Goal: Task Accomplishment & Management: Manage account settings

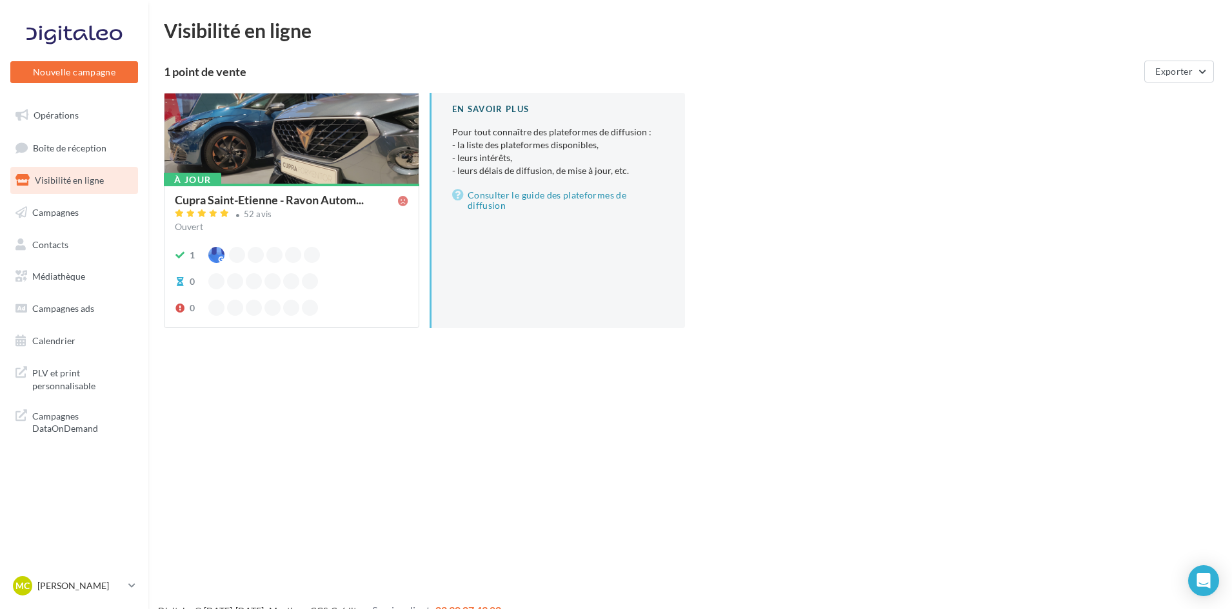
click at [83, 183] on span "Visibilité en ligne" at bounding box center [69, 180] width 69 height 11
click at [293, 137] on div at bounding box center [291, 139] width 254 height 92
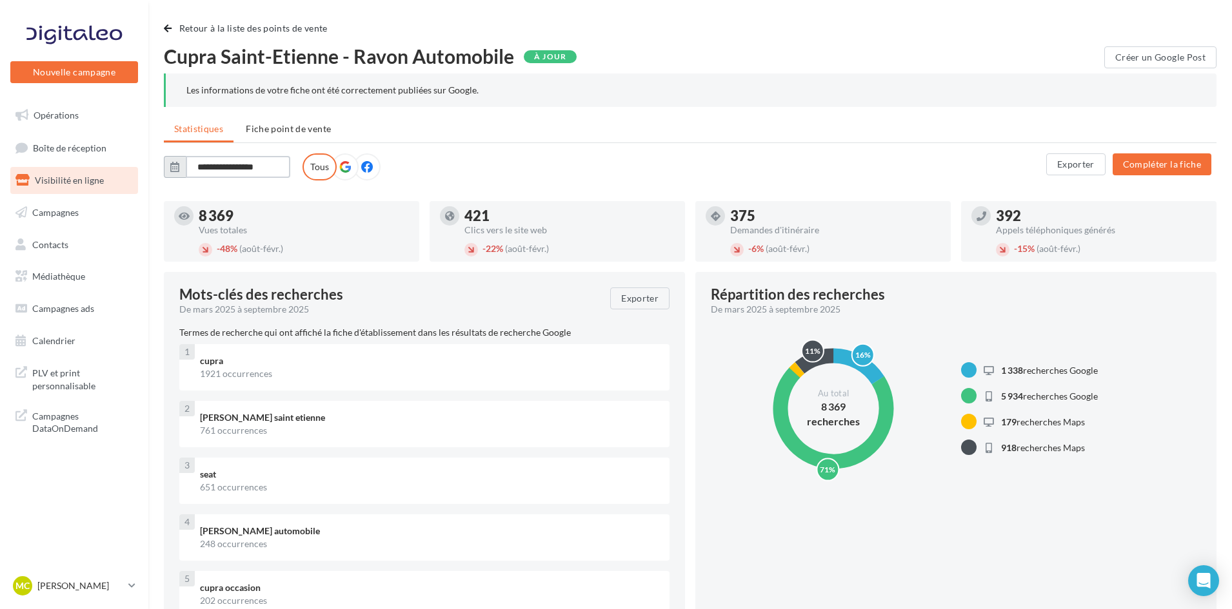
drag, startPoint x: 257, startPoint y: 170, endPoint x: 282, endPoint y: 170, distance: 25.1
click at [257, 170] on input "**********" at bounding box center [238, 167] width 104 height 22
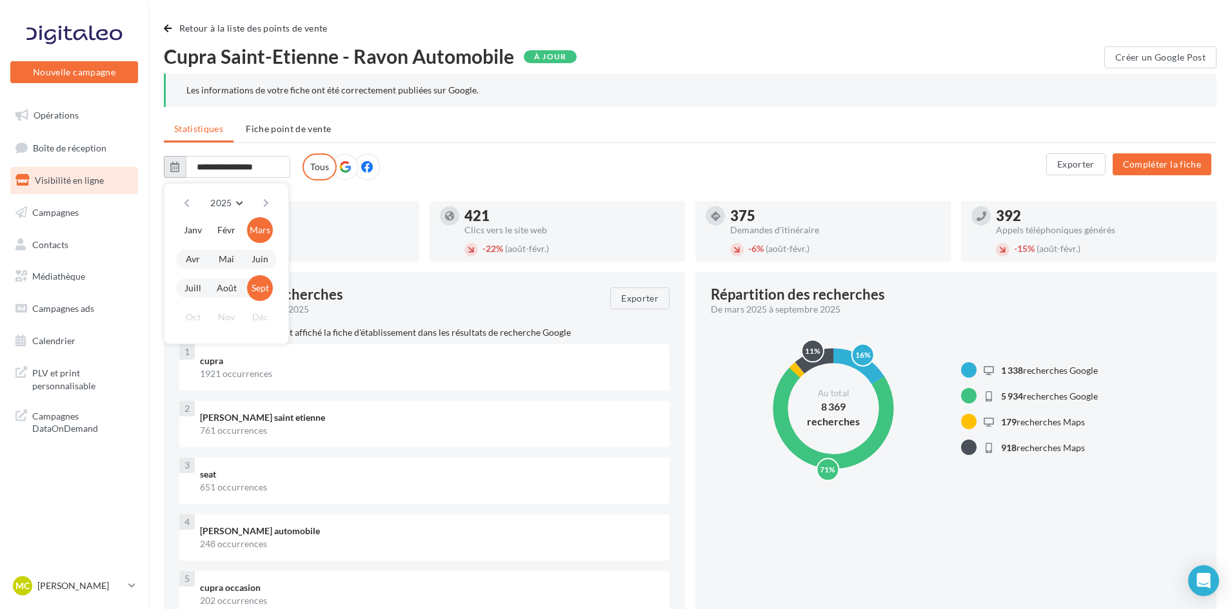
click at [175, 169] on icon "button" at bounding box center [174, 167] width 9 height 10
click at [176, 166] on icon "button" at bounding box center [174, 167] width 9 height 10
click at [502, 137] on ul "Statistiques Fiche point de vente" at bounding box center [690, 130] width 1052 height 26
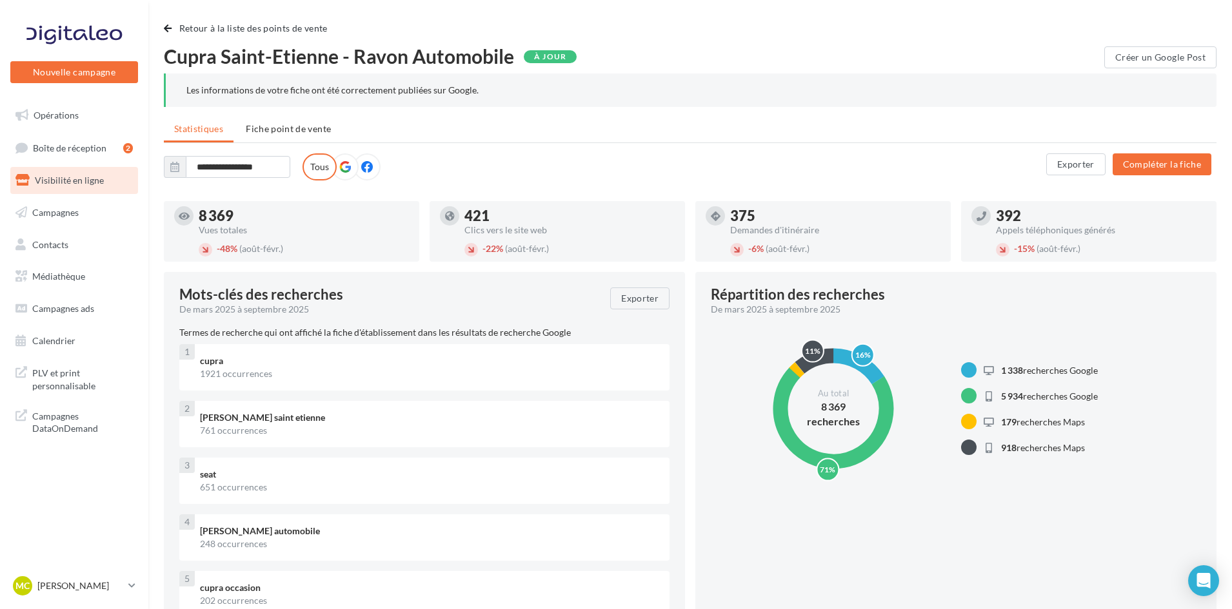
scroll to position [64, 0]
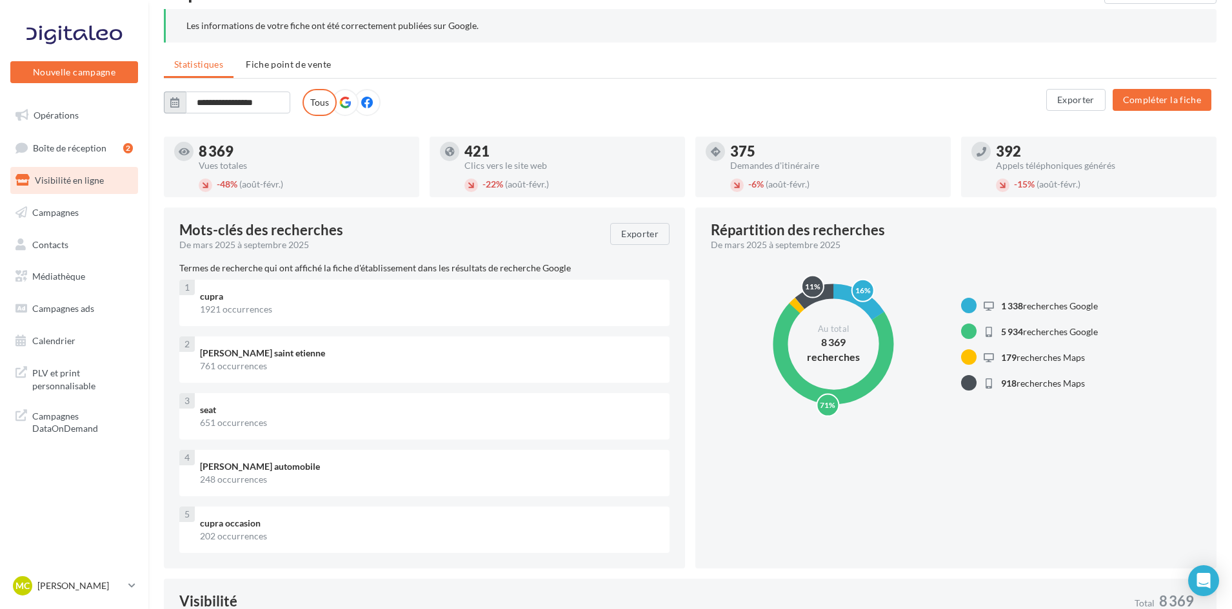
click at [171, 106] on icon "button" at bounding box center [174, 102] width 9 height 10
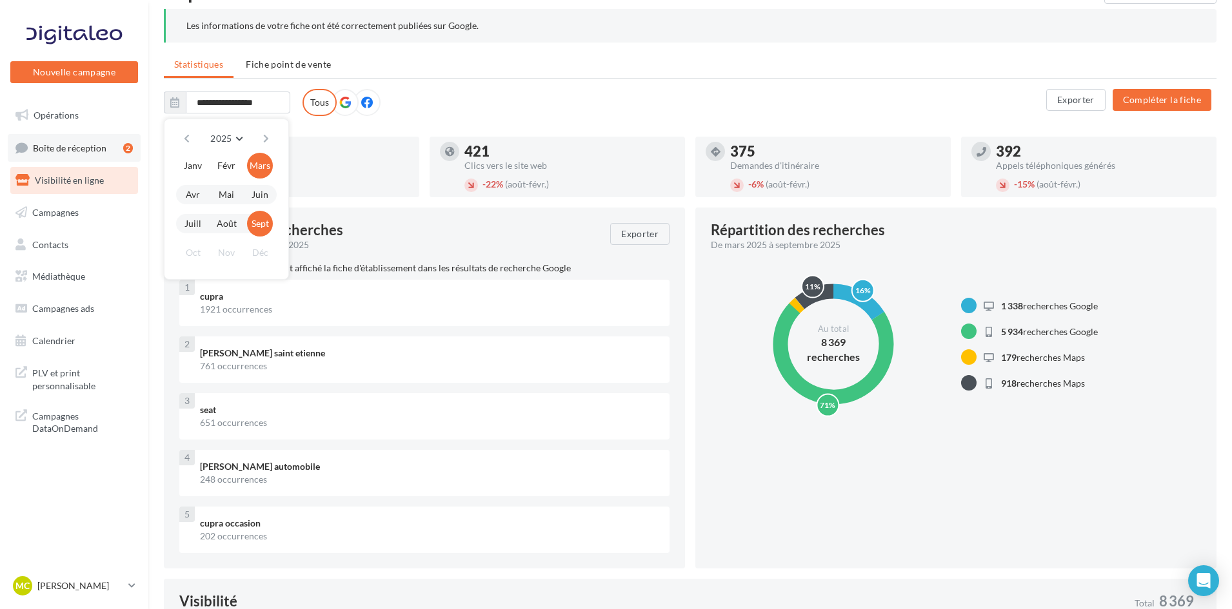
click at [42, 150] on span "Boîte de réception" at bounding box center [70, 147] width 74 height 11
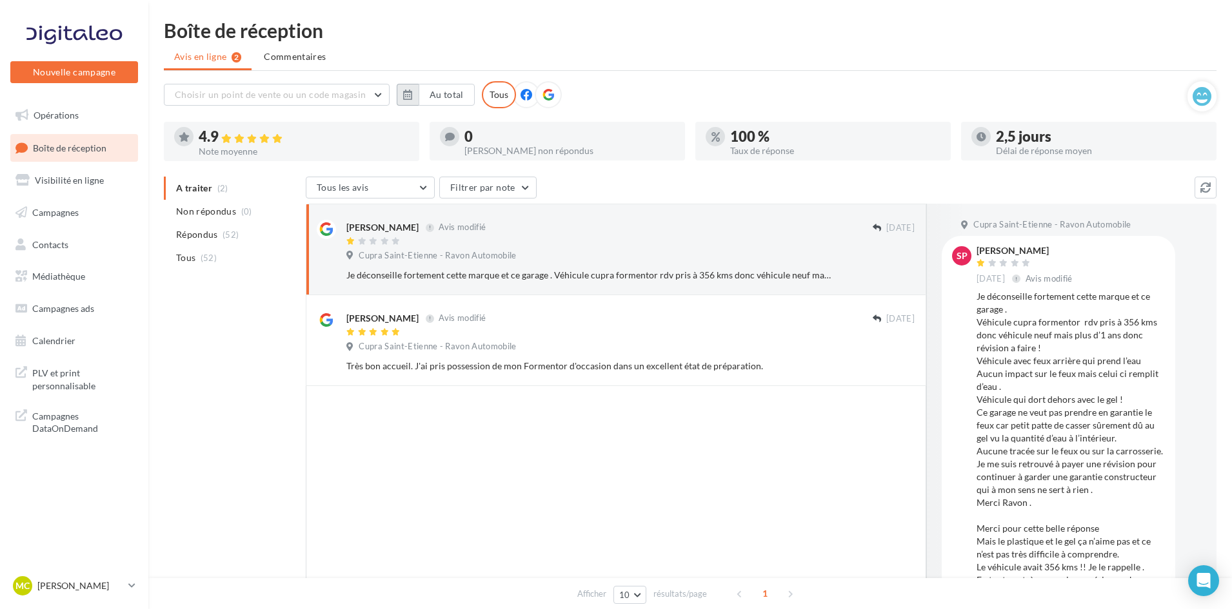
click at [410, 92] on icon "button" at bounding box center [407, 95] width 9 height 10
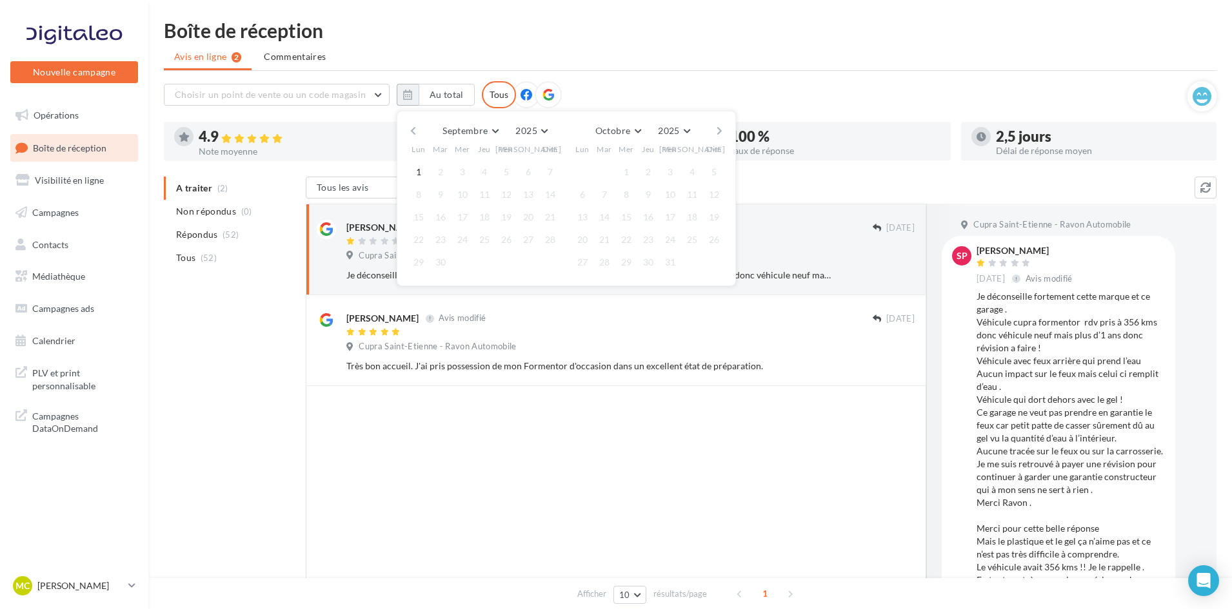
click at [415, 133] on button "button" at bounding box center [413, 131] width 11 height 18
drag, startPoint x: 498, startPoint y: 172, endPoint x: 509, endPoint y: 176, distance: 12.2
click at [497, 172] on button "1" at bounding box center [506, 171] width 19 height 19
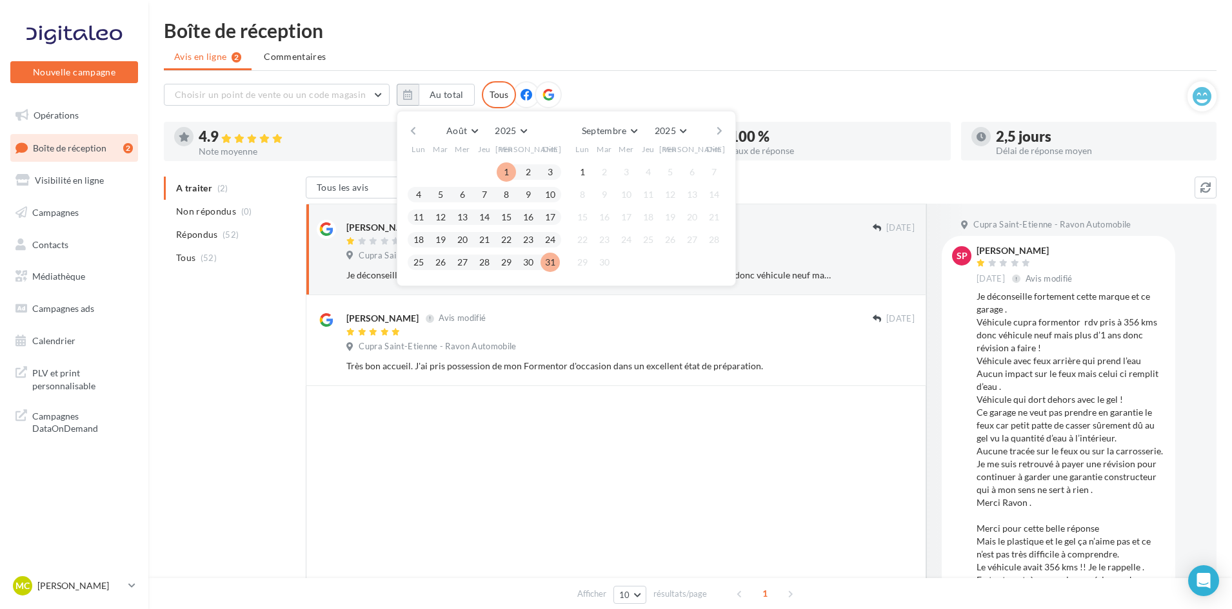
click at [551, 262] on button "31" at bounding box center [549, 262] width 19 height 19
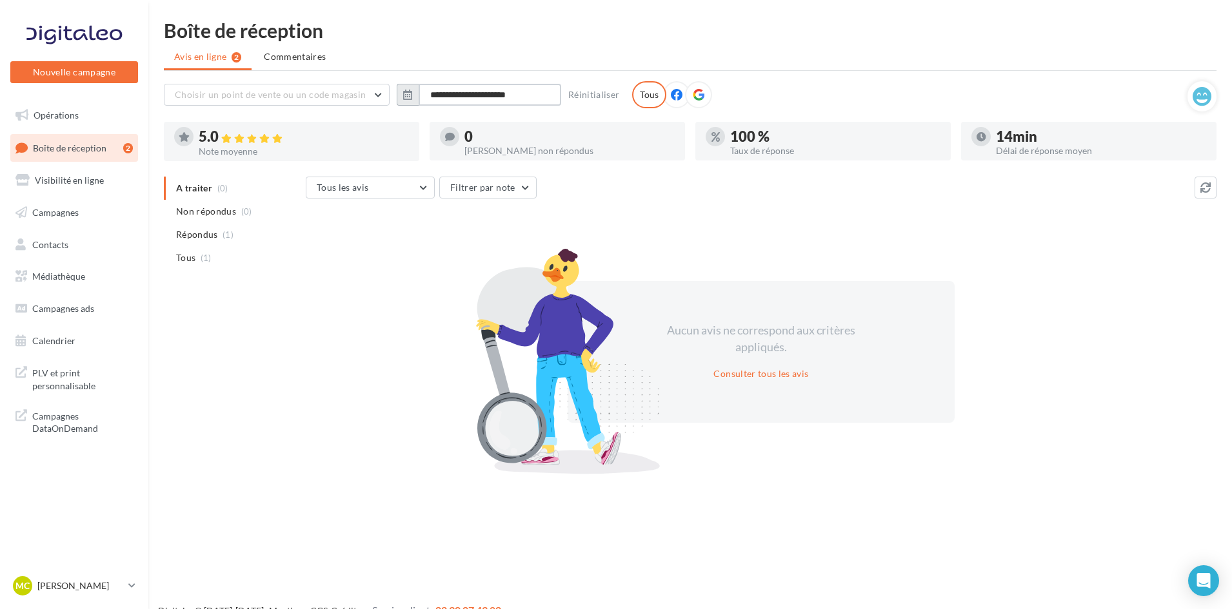
click at [422, 95] on input "**********" at bounding box center [489, 95] width 143 height 22
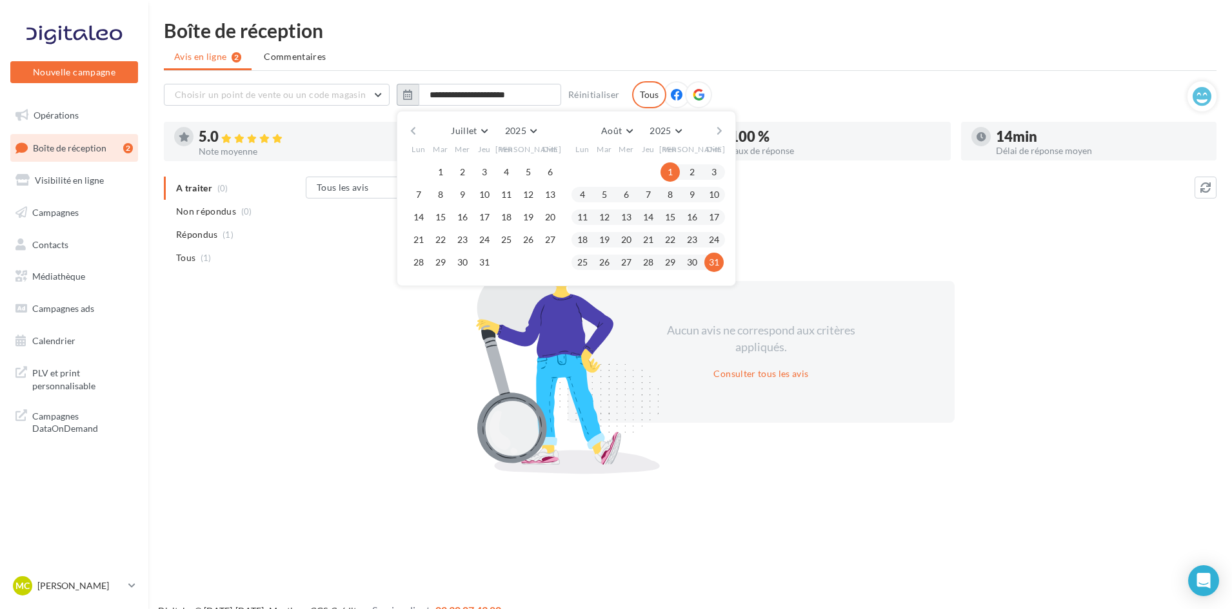
click at [412, 95] on icon "button" at bounding box center [407, 95] width 9 height 10
click at [791, 92] on div "**********" at bounding box center [675, 94] width 1023 height 27
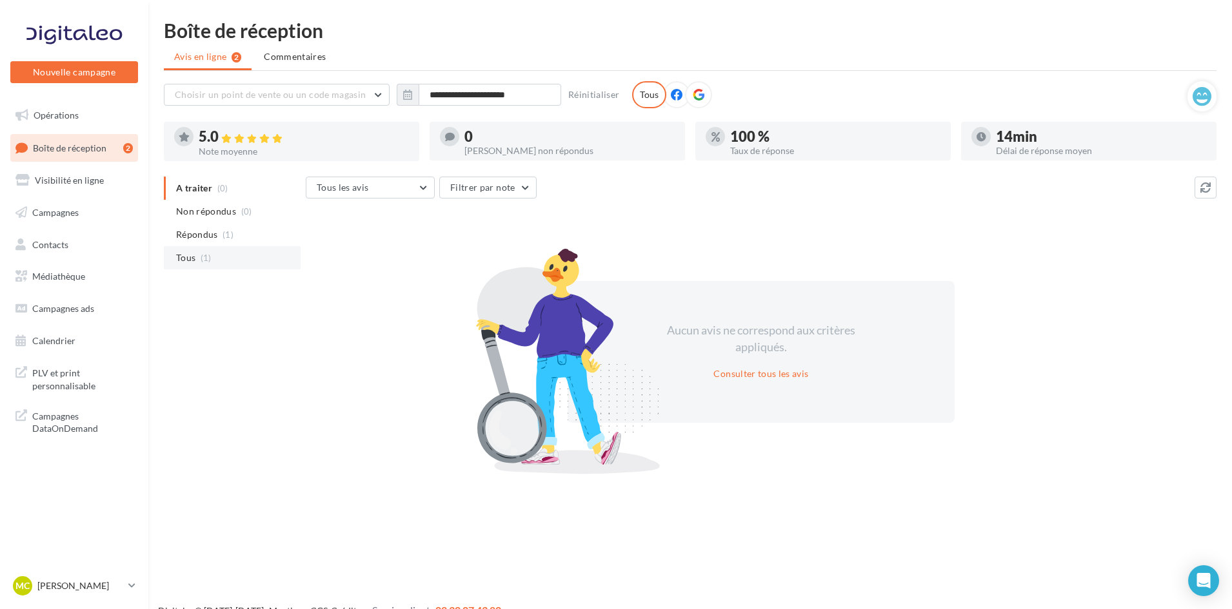
click at [217, 252] on li "Tous (1)" at bounding box center [232, 257] width 137 height 23
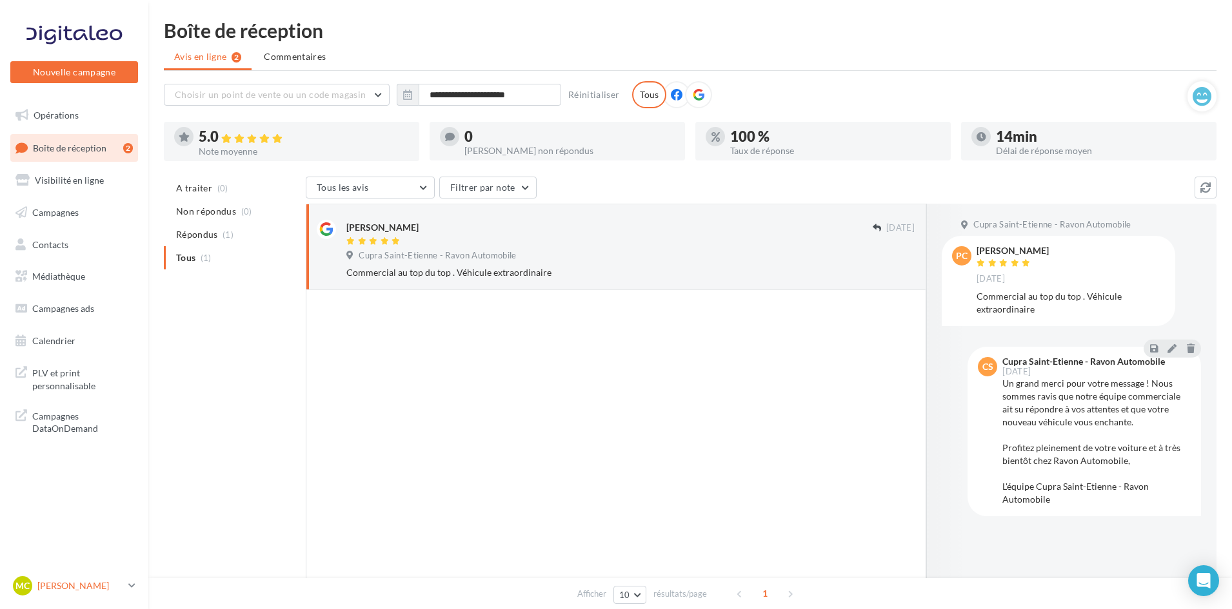
click at [99, 582] on p "[PERSON_NAME]" at bounding box center [80, 586] width 86 height 13
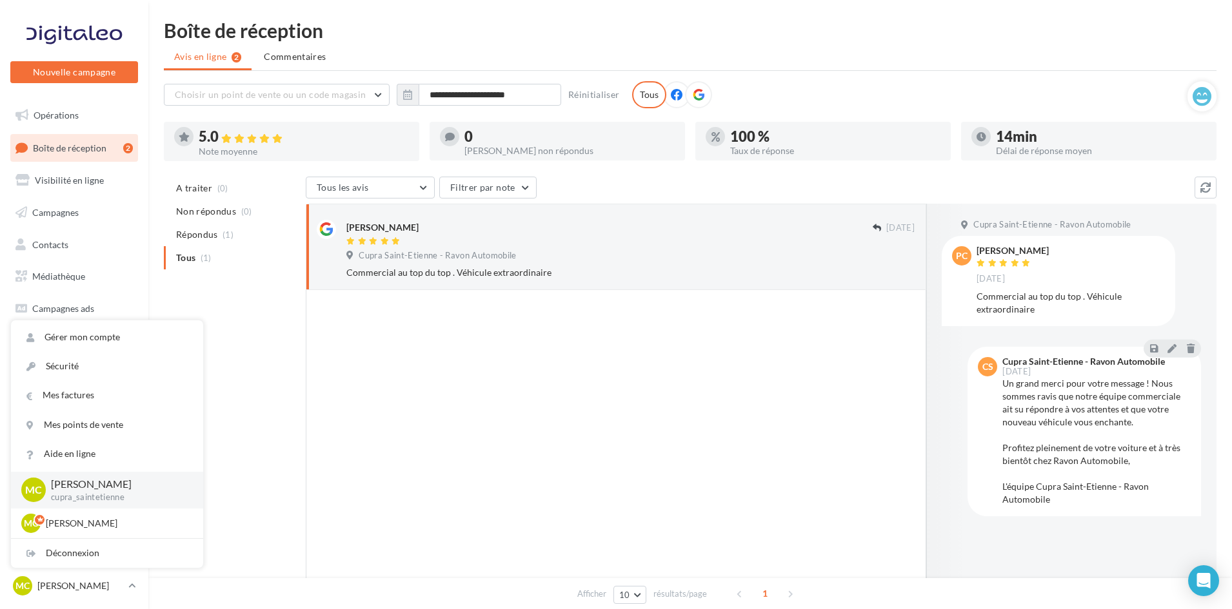
click at [279, 445] on div "A traiter (0) Non répondus (0) Répondus (1) Tous (1) Tous les avis Tous les avi…" at bounding box center [690, 415] width 1052 height 477
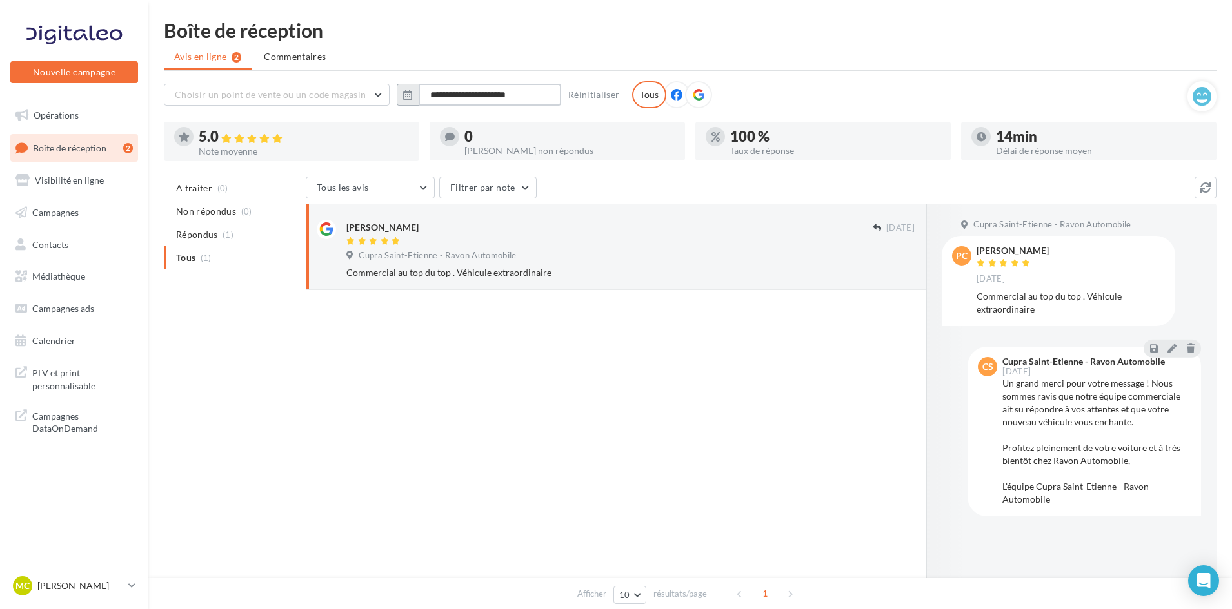
click at [443, 97] on input "**********" at bounding box center [489, 95] width 143 height 22
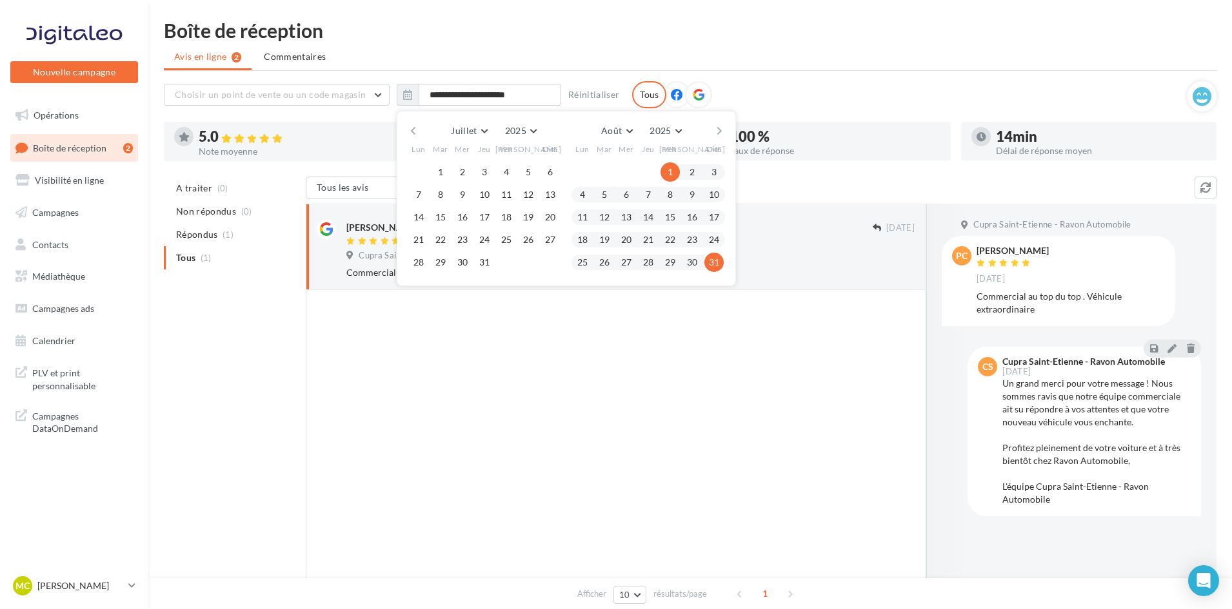
click at [703, 92] on div at bounding box center [698, 94] width 27 height 27
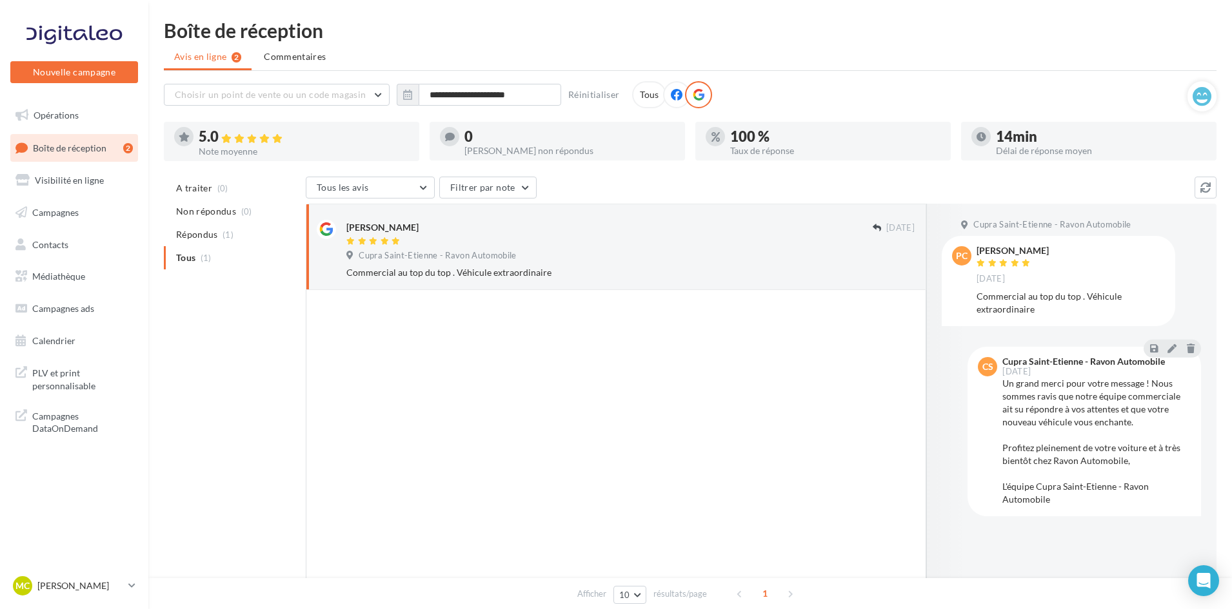
click at [678, 92] on icon at bounding box center [677, 95] width 12 height 12
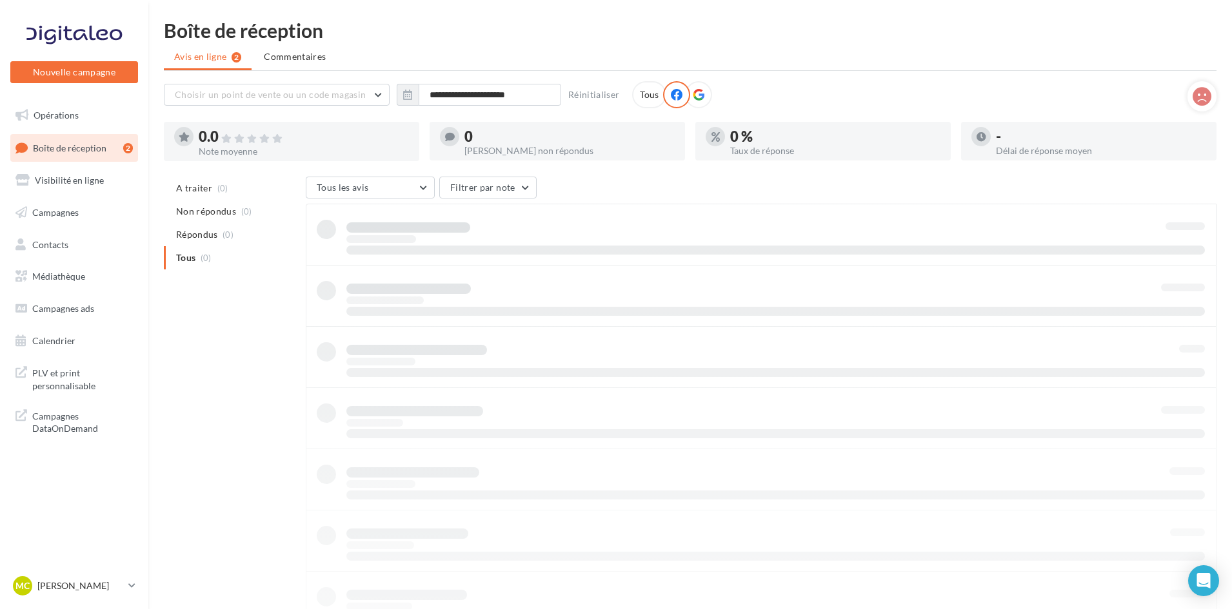
click at [640, 92] on div "Tous" at bounding box center [649, 94] width 34 height 27
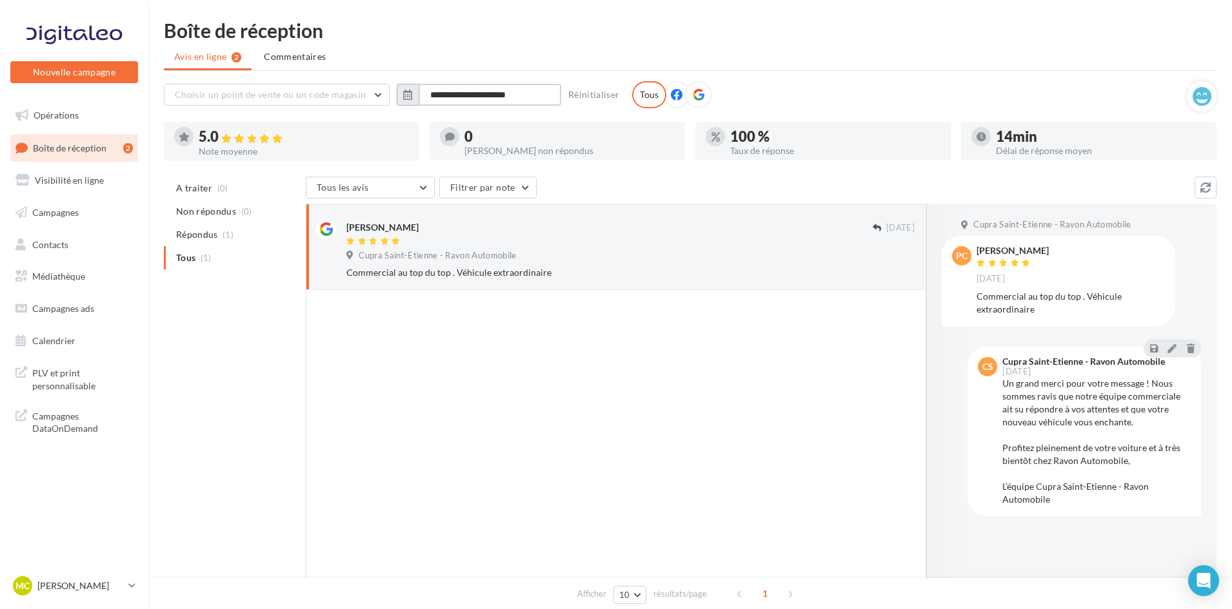
click at [475, 91] on input "**********" at bounding box center [489, 95] width 143 height 22
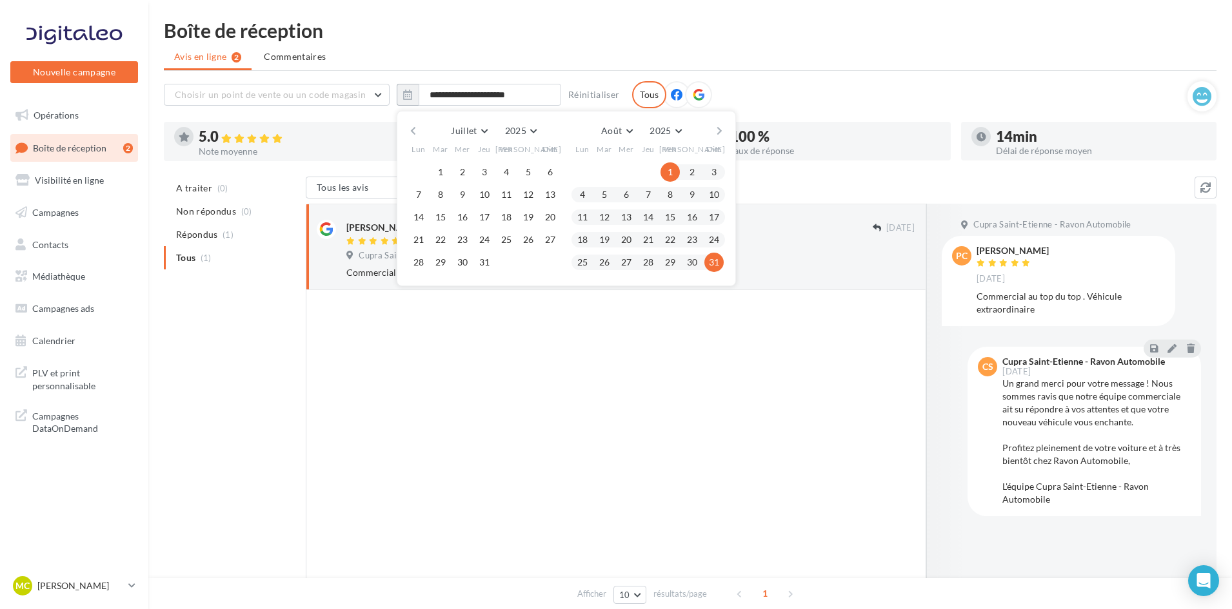
click at [662, 168] on button "1" at bounding box center [669, 171] width 19 height 19
click at [712, 258] on button "31" at bounding box center [713, 262] width 19 height 19
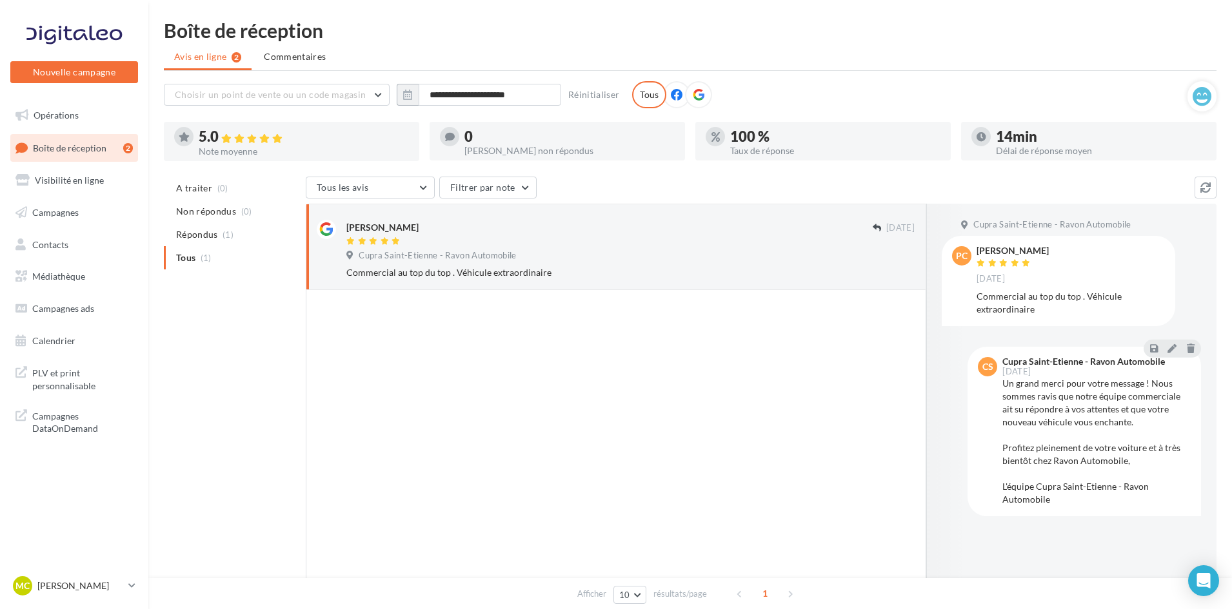
click at [600, 377] on div at bounding box center [616, 454] width 620 height 328
click at [208, 185] on span "A traiter" at bounding box center [194, 188] width 36 height 13
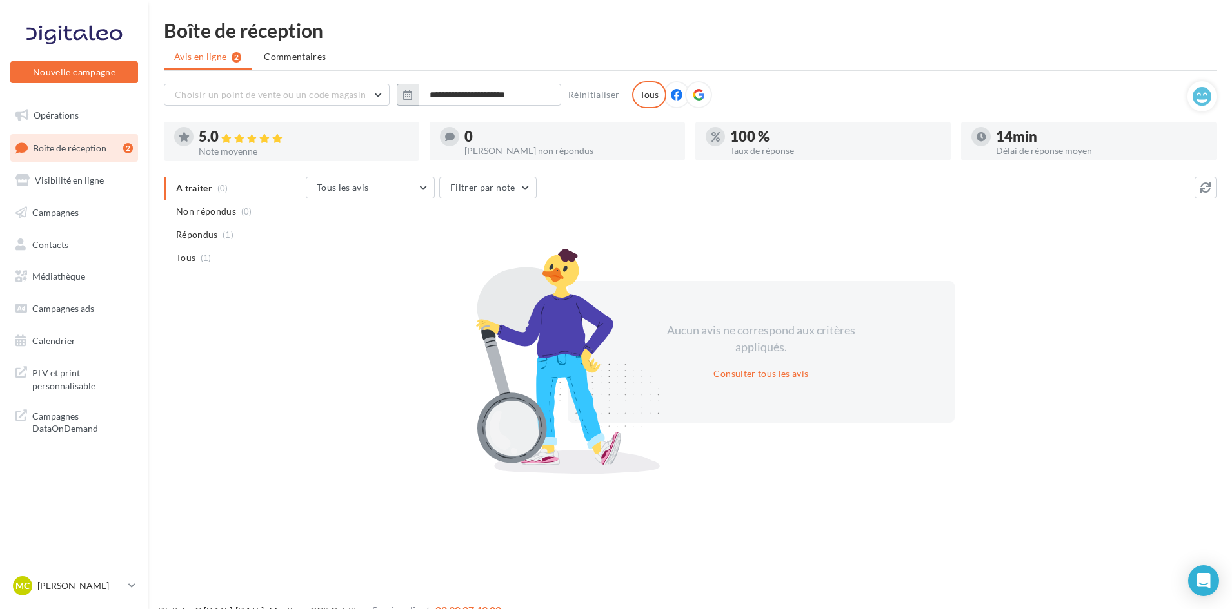
click at [402, 101] on button "button" at bounding box center [408, 95] width 22 height 22
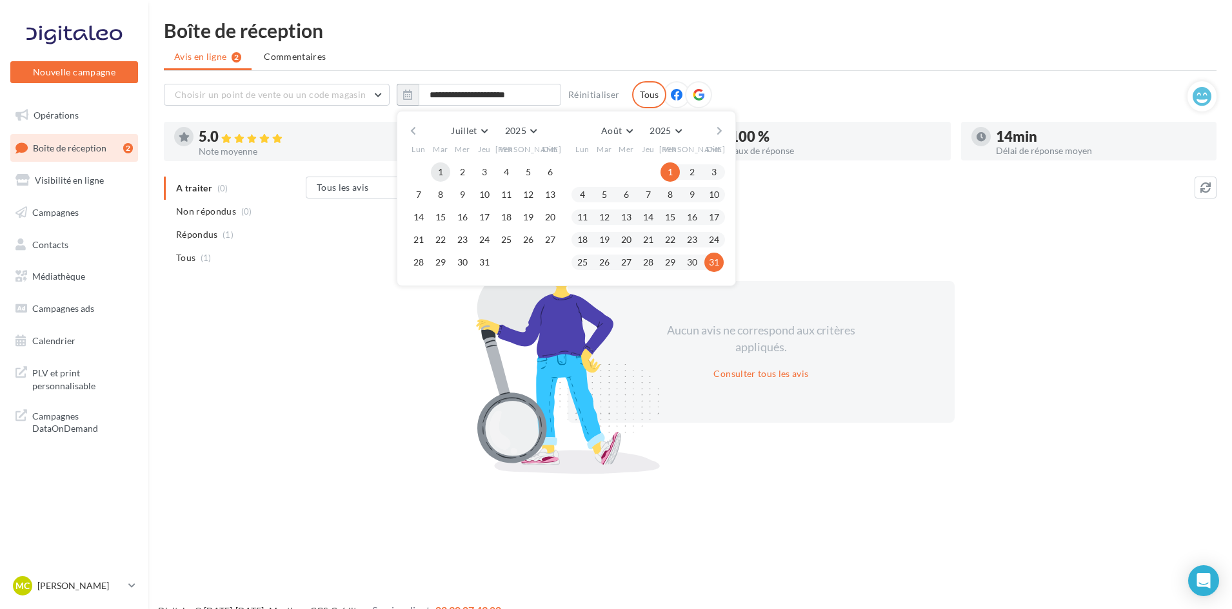
click at [440, 166] on button "1" at bounding box center [440, 171] width 19 height 19
click at [491, 268] on button "31" at bounding box center [484, 262] width 19 height 19
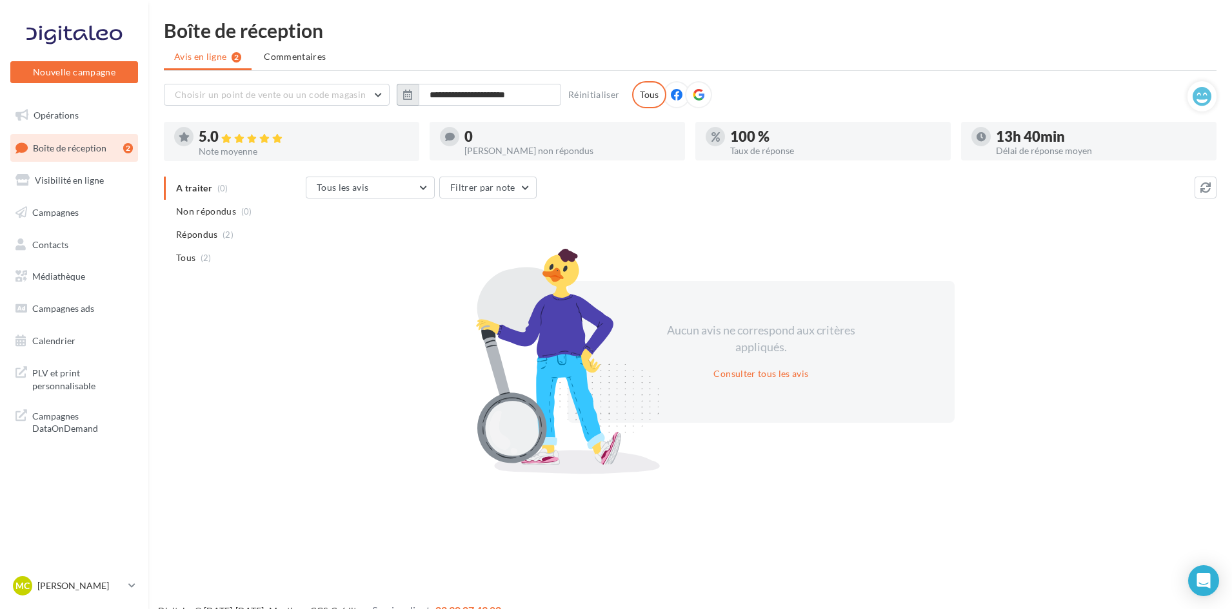
click at [413, 97] on button "button" at bounding box center [408, 95] width 22 height 22
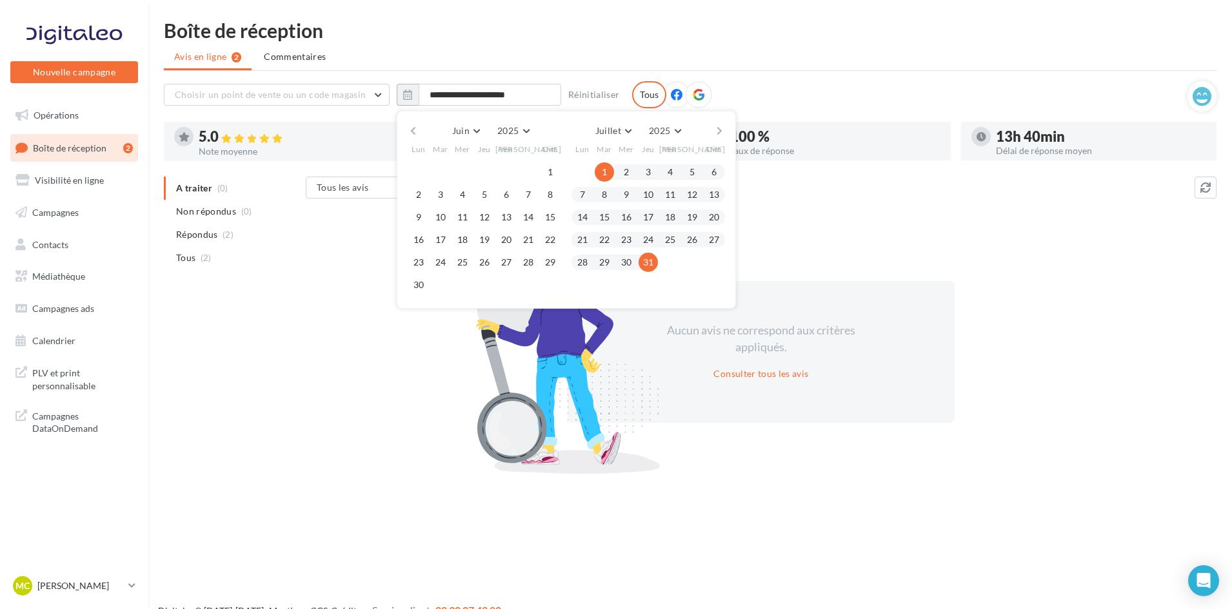
click at [718, 132] on button "button" at bounding box center [719, 131] width 11 height 18
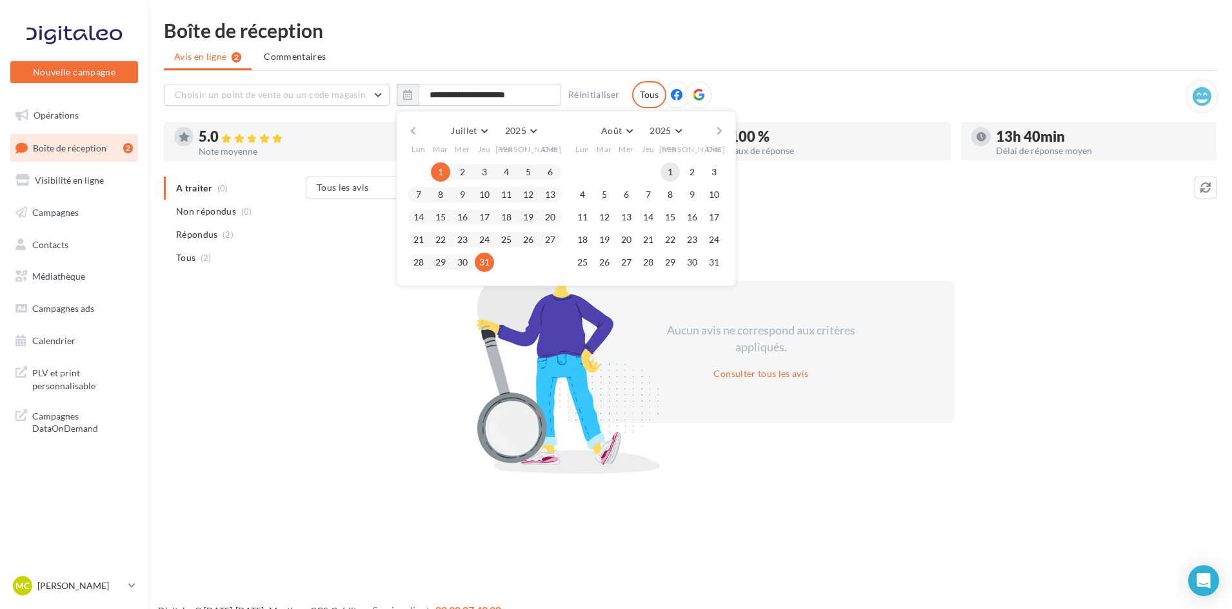
click at [660, 167] on span "1" at bounding box center [669, 171] width 19 height 19
click at [667, 164] on button "1" at bounding box center [669, 171] width 19 height 19
click at [714, 260] on button "31" at bounding box center [713, 262] width 19 height 19
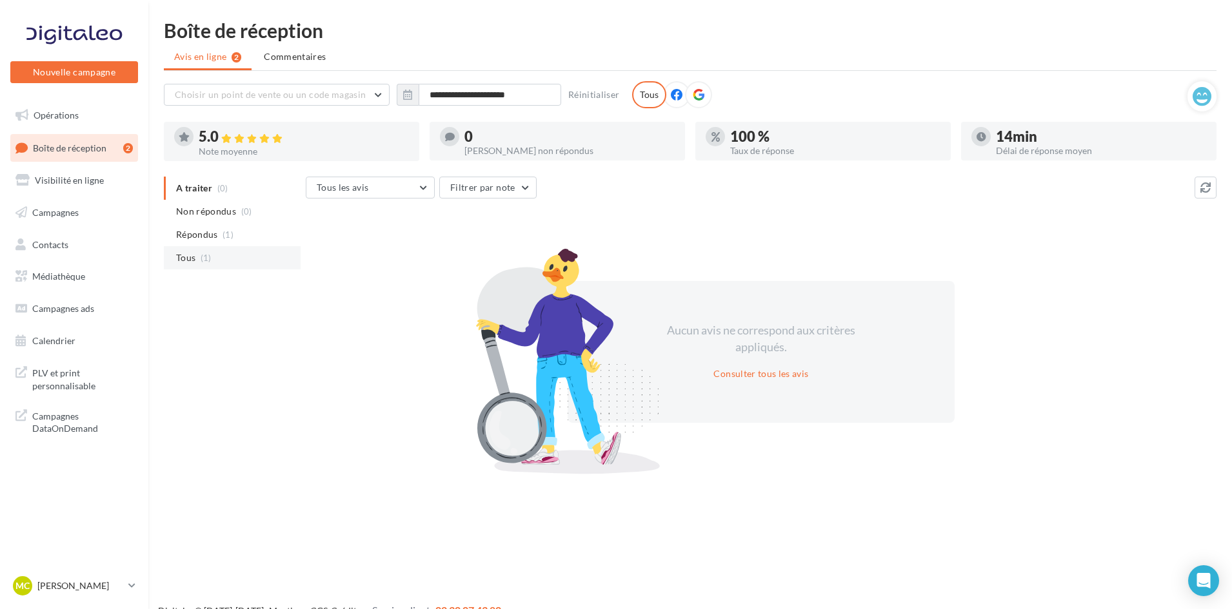
click at [224, 257] on li "Tous (1)" at bounding box center [232, 257] width 137 height 23
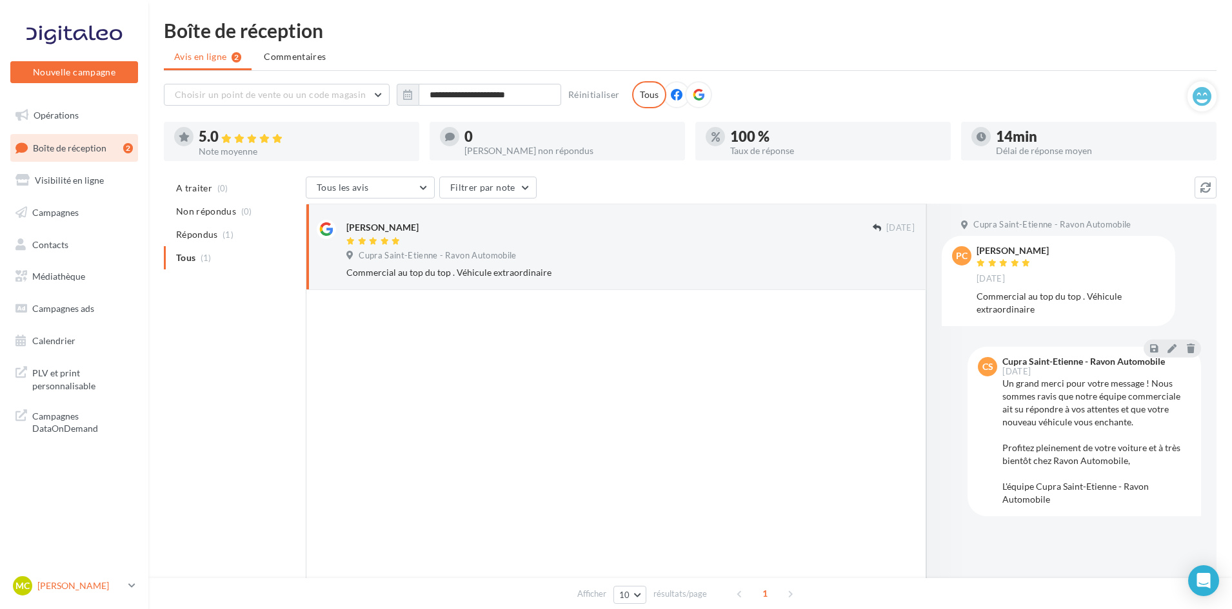
click at [82, 578] on div "MC [PERSON_NAME] cupra_saintetienne" at bounding box center [68, 585] width 110 height 19
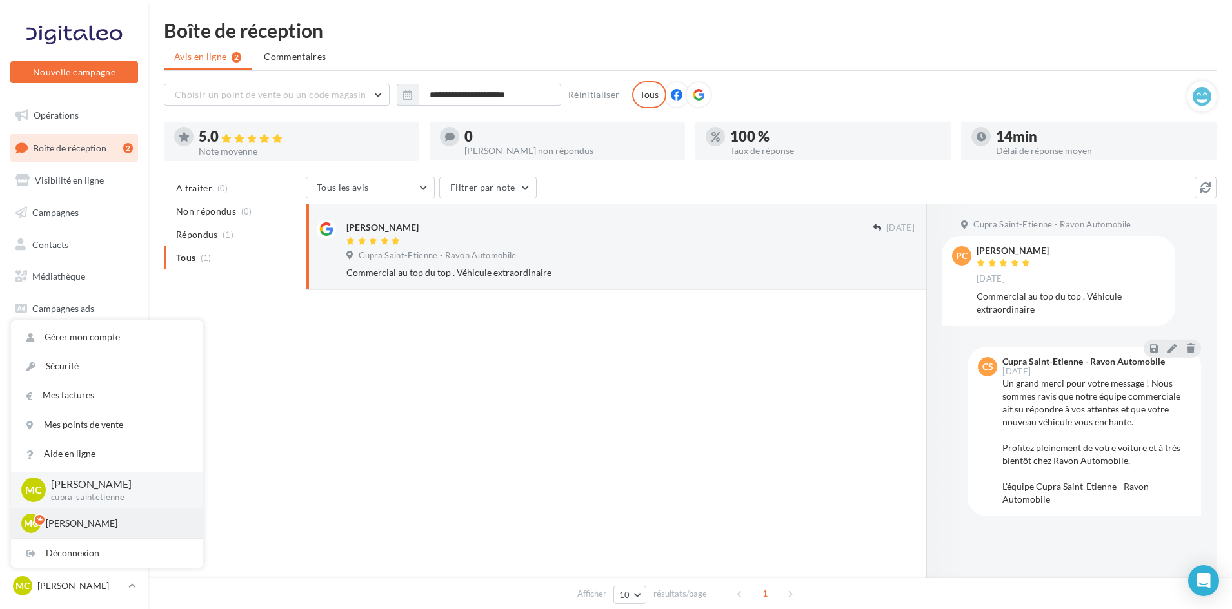
click at [81, 538] on div "MC [PERSON_NAME] cupra_clermontferrand" at bounding box center [107, 524] width 192 height 30
click at [83, 547] on div "Déconnexion" at bounding box center [107, 553] width 192 height 29
